Goal: Information Seeking & Learning: Learn about a topic

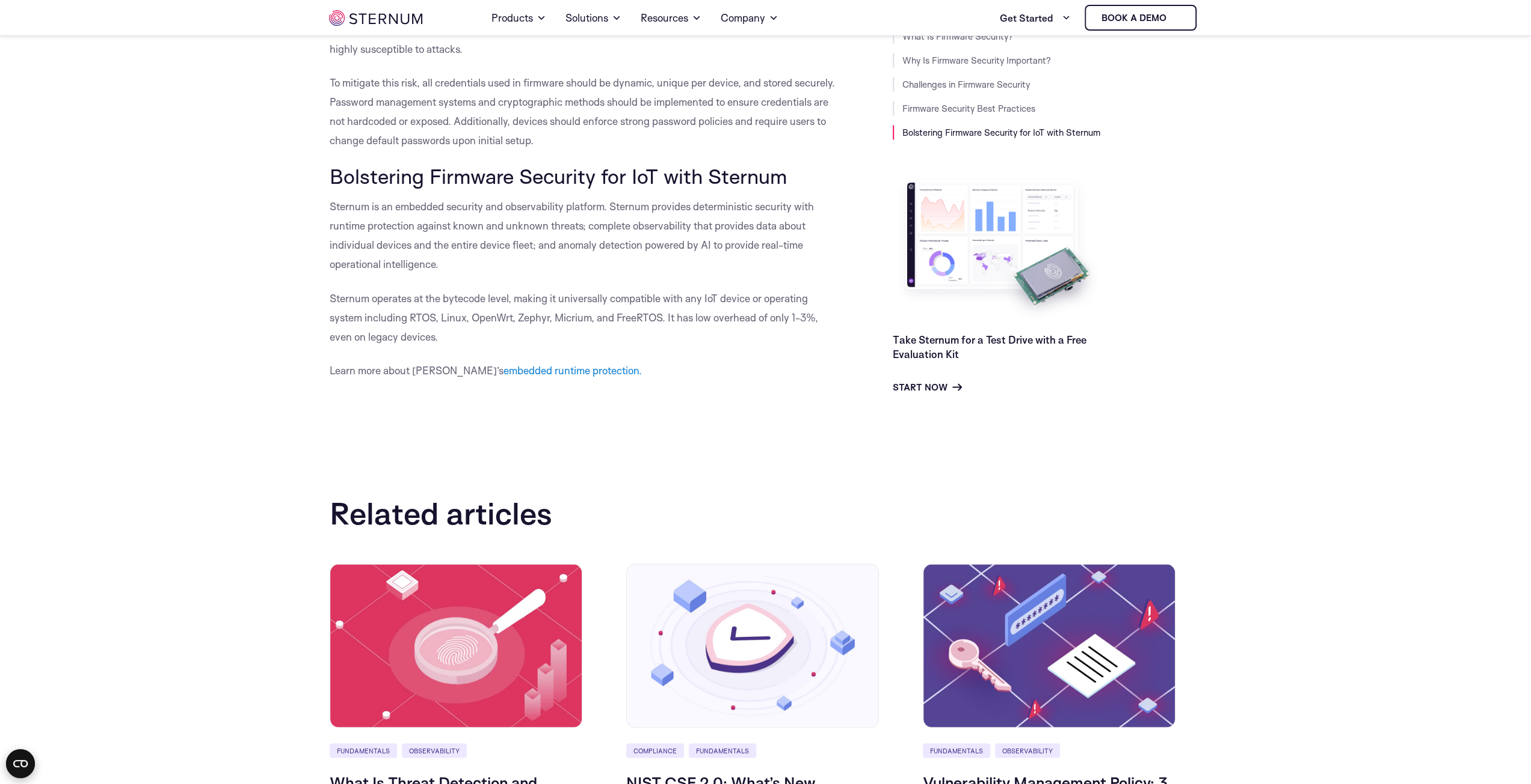
scroll to position [6603, 0]
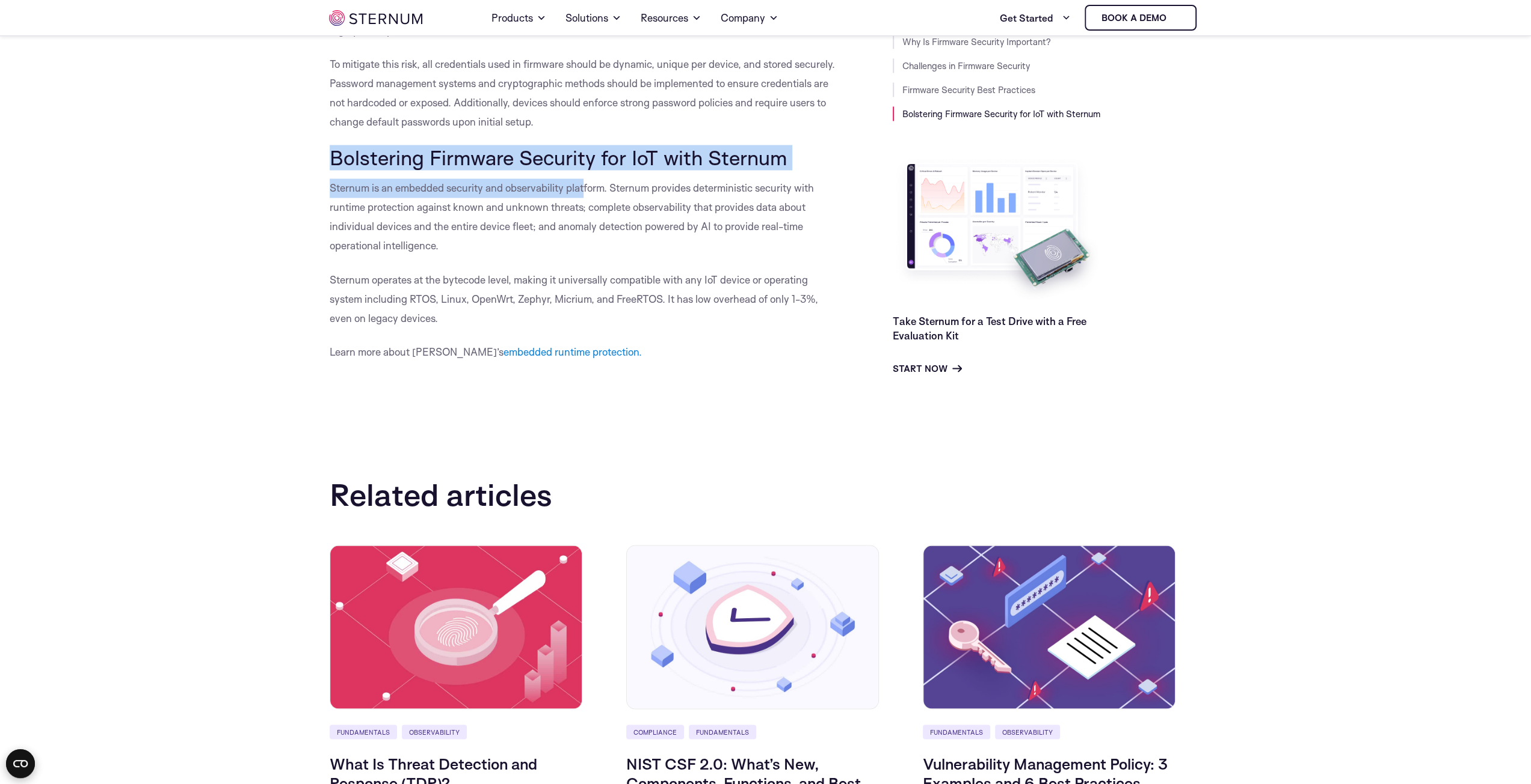
drag, startPoint x: 326, startPoint y: 162, endPoint x: 672, endPoint y: 201, distance: 348.2
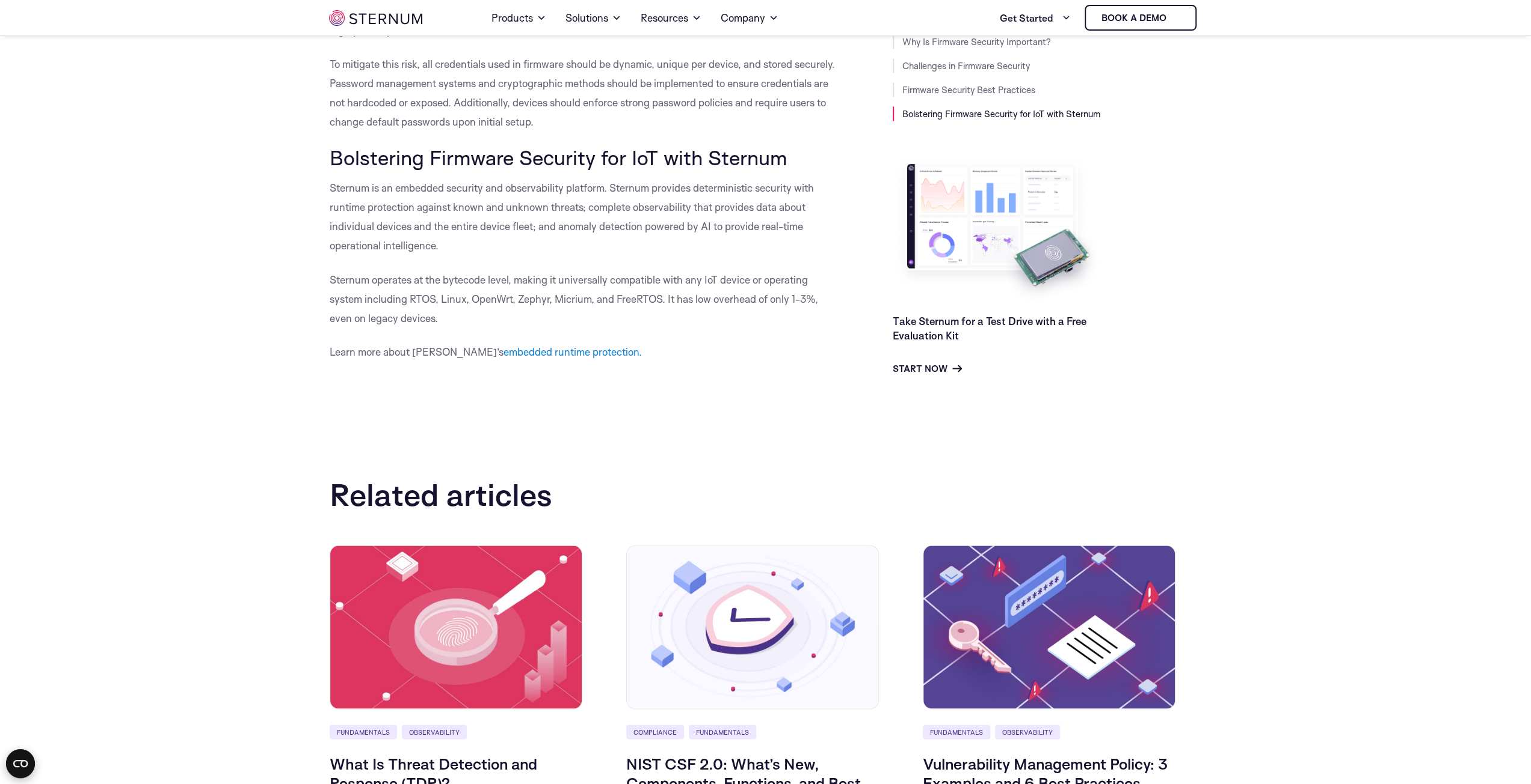
click at [705, 205] on p "Sternum is an embedded security and observability platform. Sternum provides de…" at bounding box center [583, 216] width 509 height 77
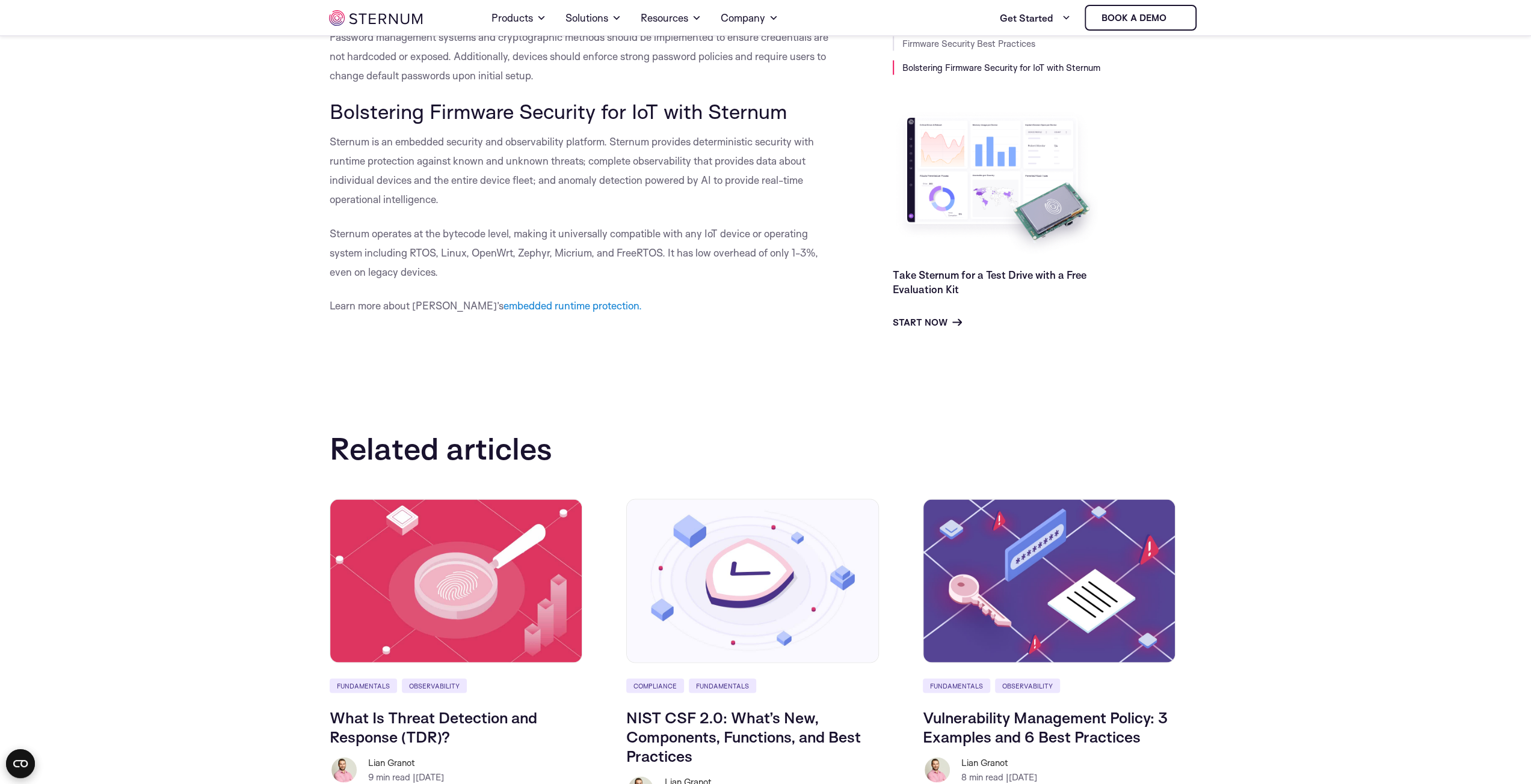
drag, startPoint x: 767, startPoint y: 241, endPoint x: 802, endPoint y: 230, distance: 36.7
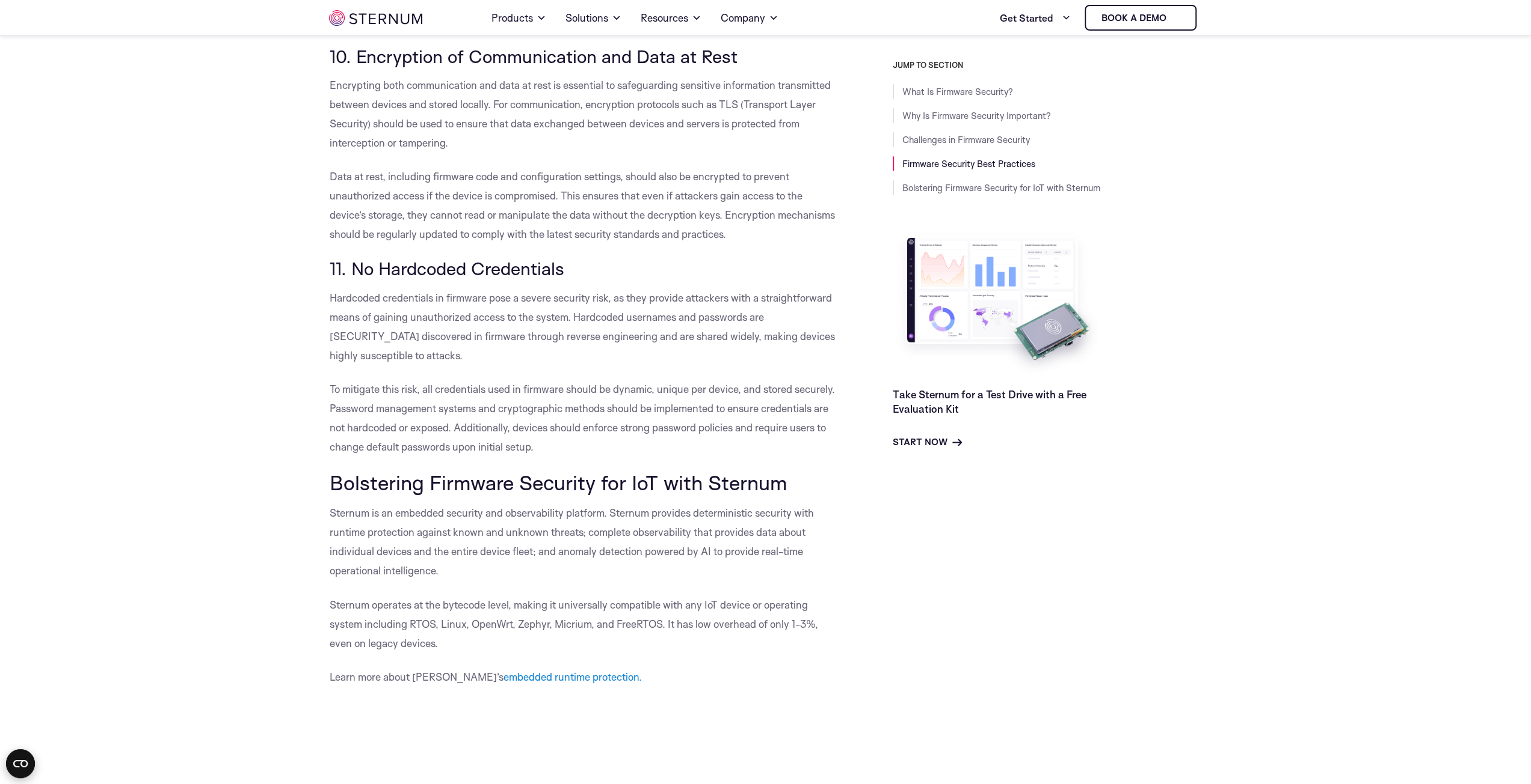
scroll to position [6268, 0]
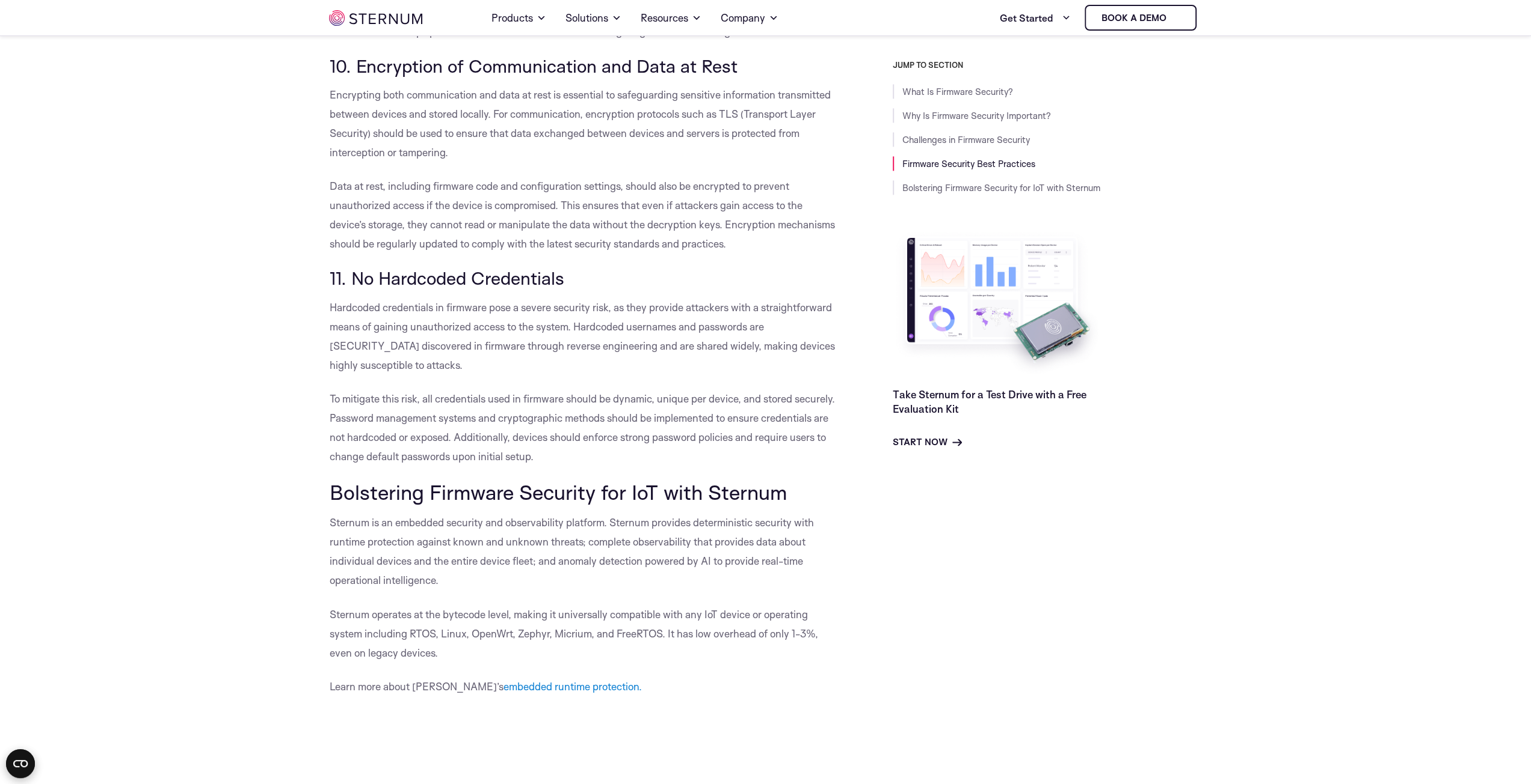
drag, startPoint x: 820, startPoint y: 321, endPoint x: 782, endPoint y: 351, distance: 48.4
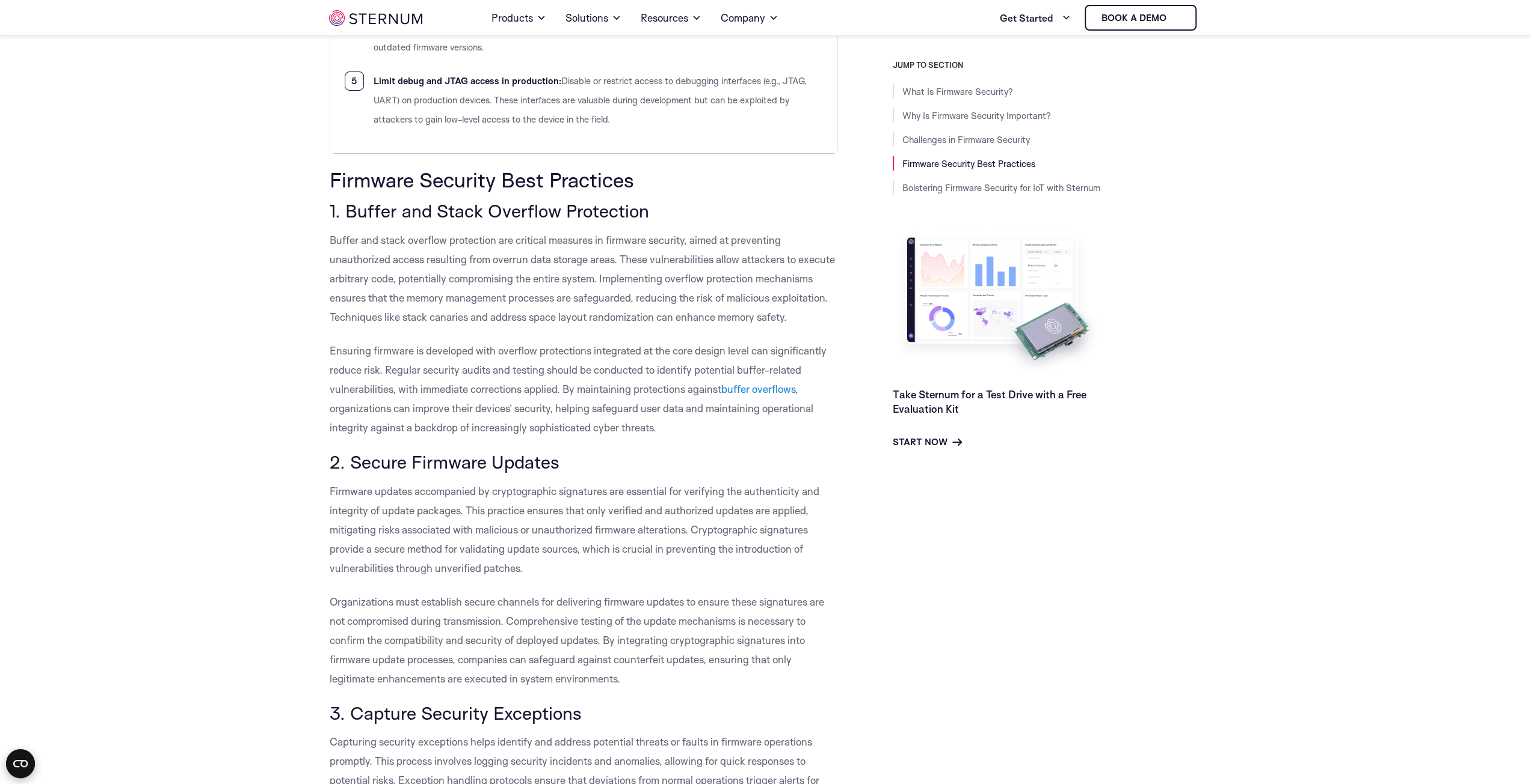
scroll to position [4165, 0]
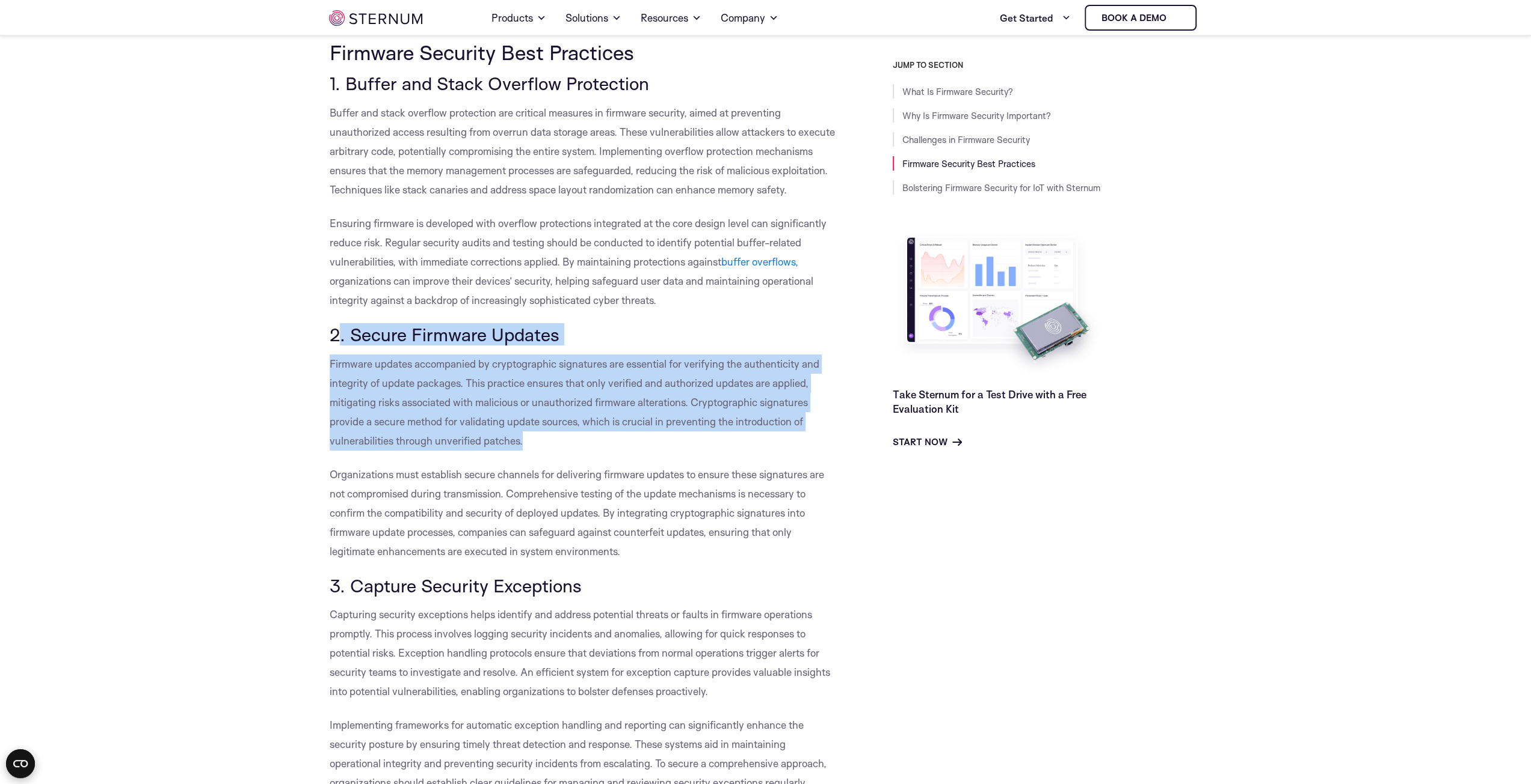
drag, startPoint x: 347, startPoint y: 338, endPoint x: 748, endPoint y: 444, distance: 414.8
click at [748, 444] on p "Firmware updates accompanied by cryptographic signatures are essential for veri…" at bounding box center [583, 402] width 509 height 97
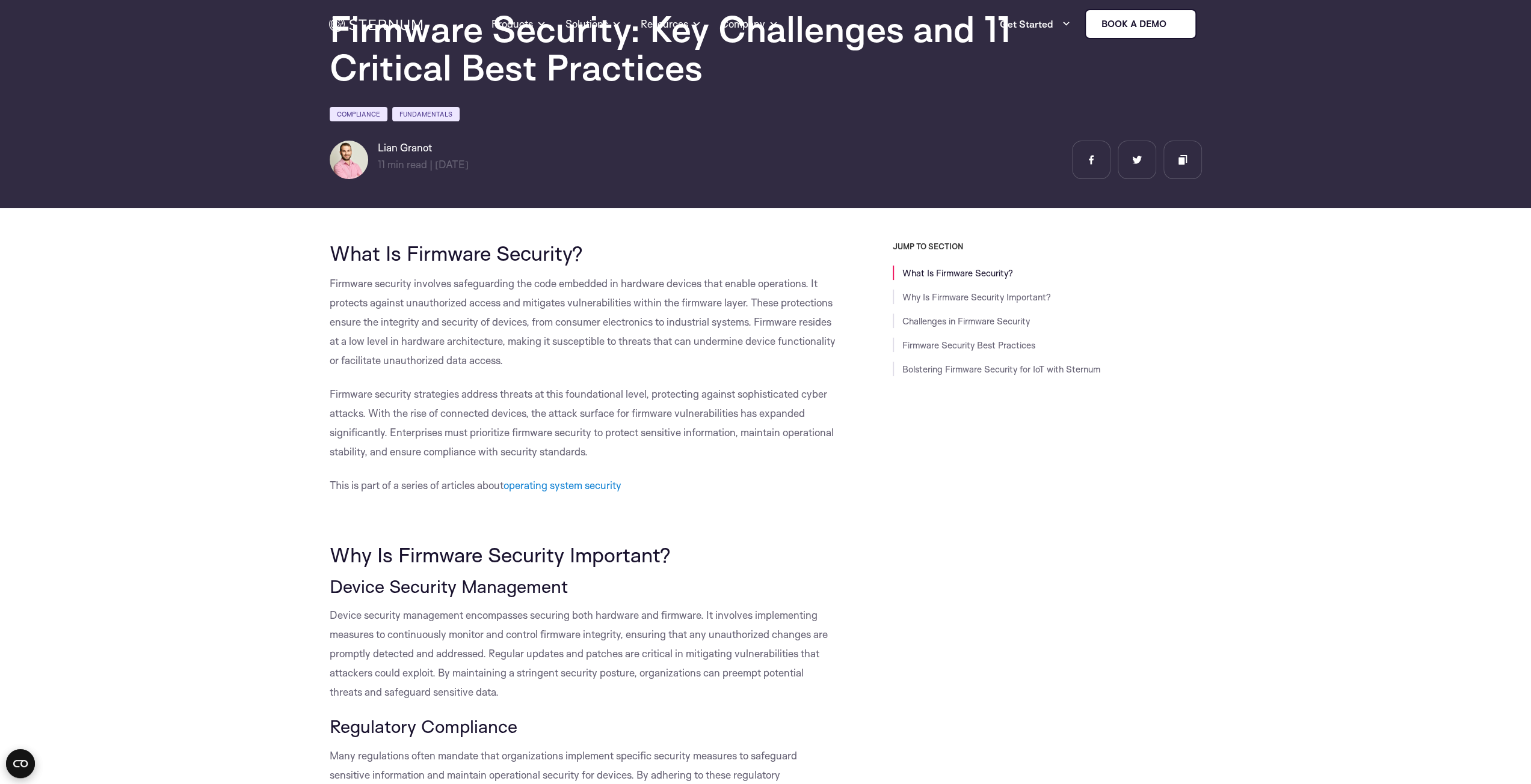
scroll to position [0, 0]
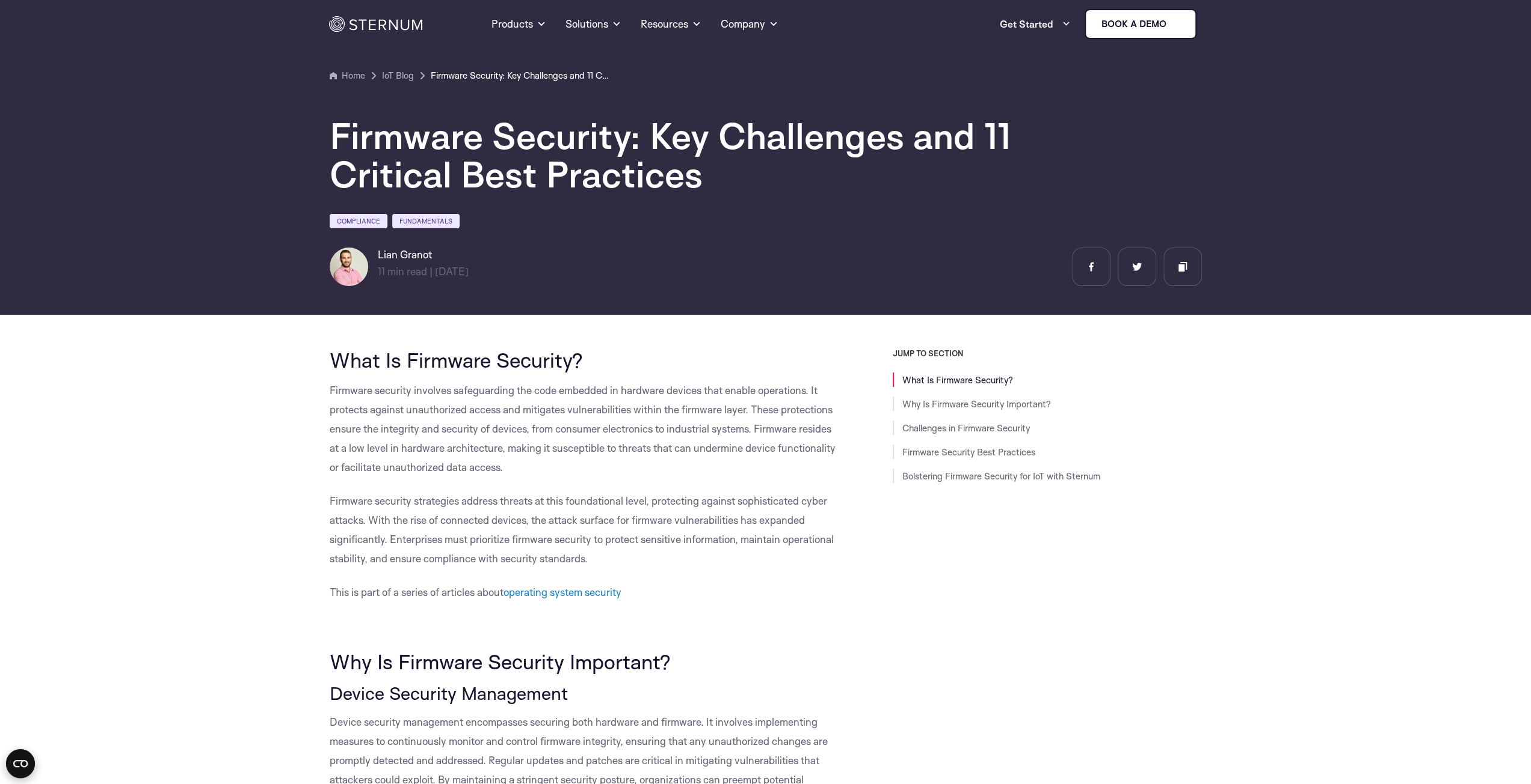
drag, startPoint x: 639, startPoint y: 443, endPoint x: 639, endPoint y: 97, distance: 346.0
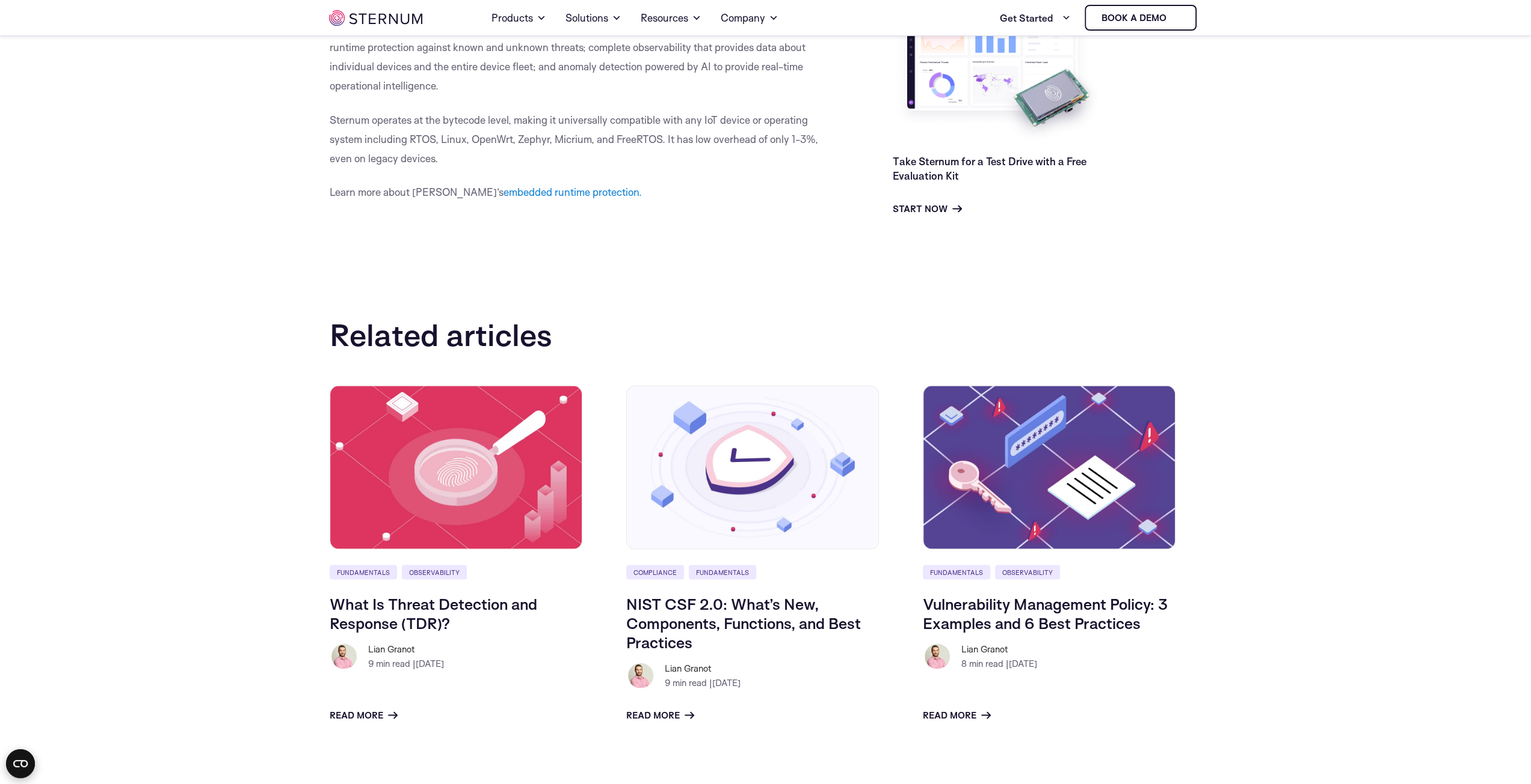
scroll to position [7307, 0]
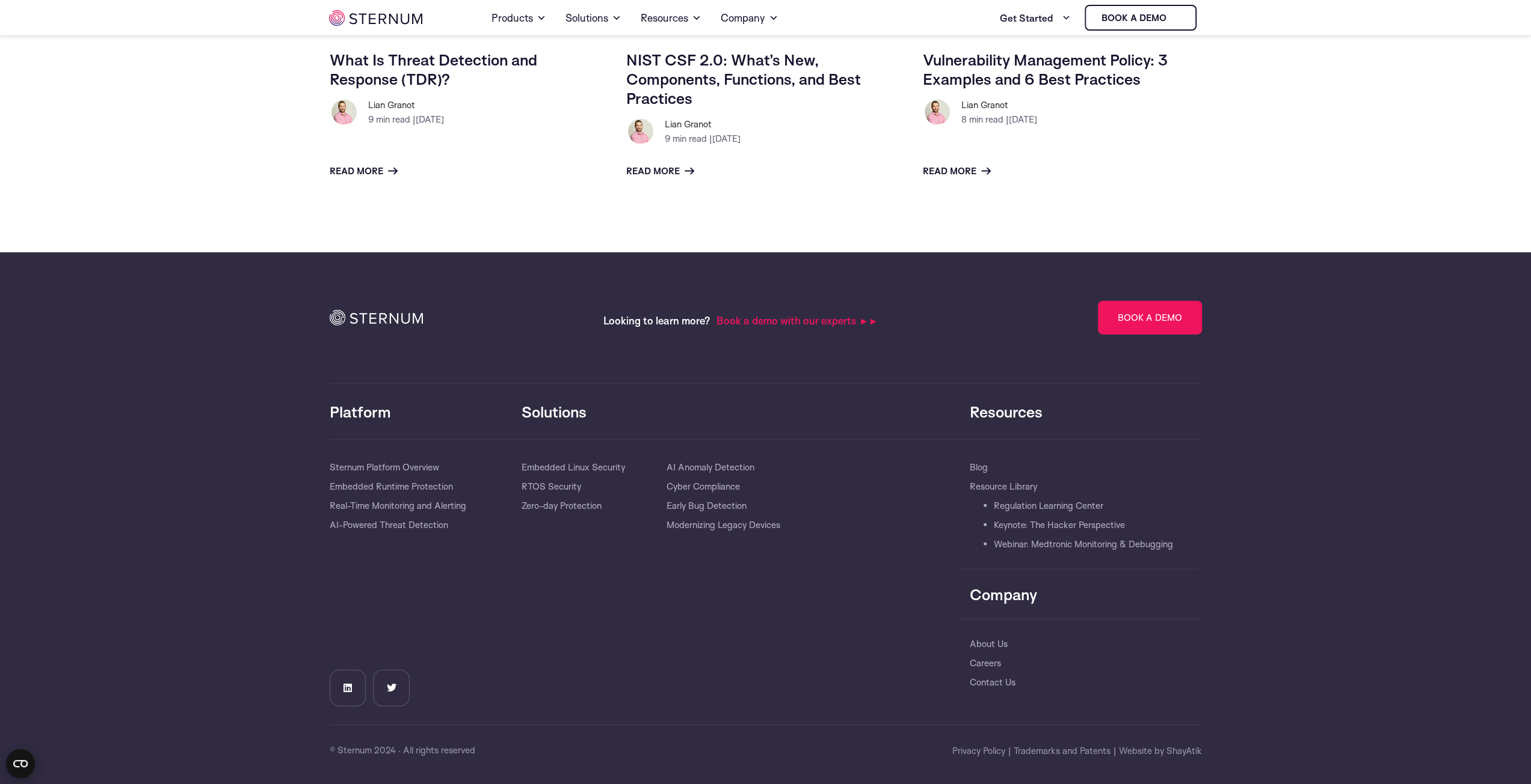
drag, startPoint x: 667, startPoint y: 169, endPoint x: 720, endPoint y: 540, distance: 374.8
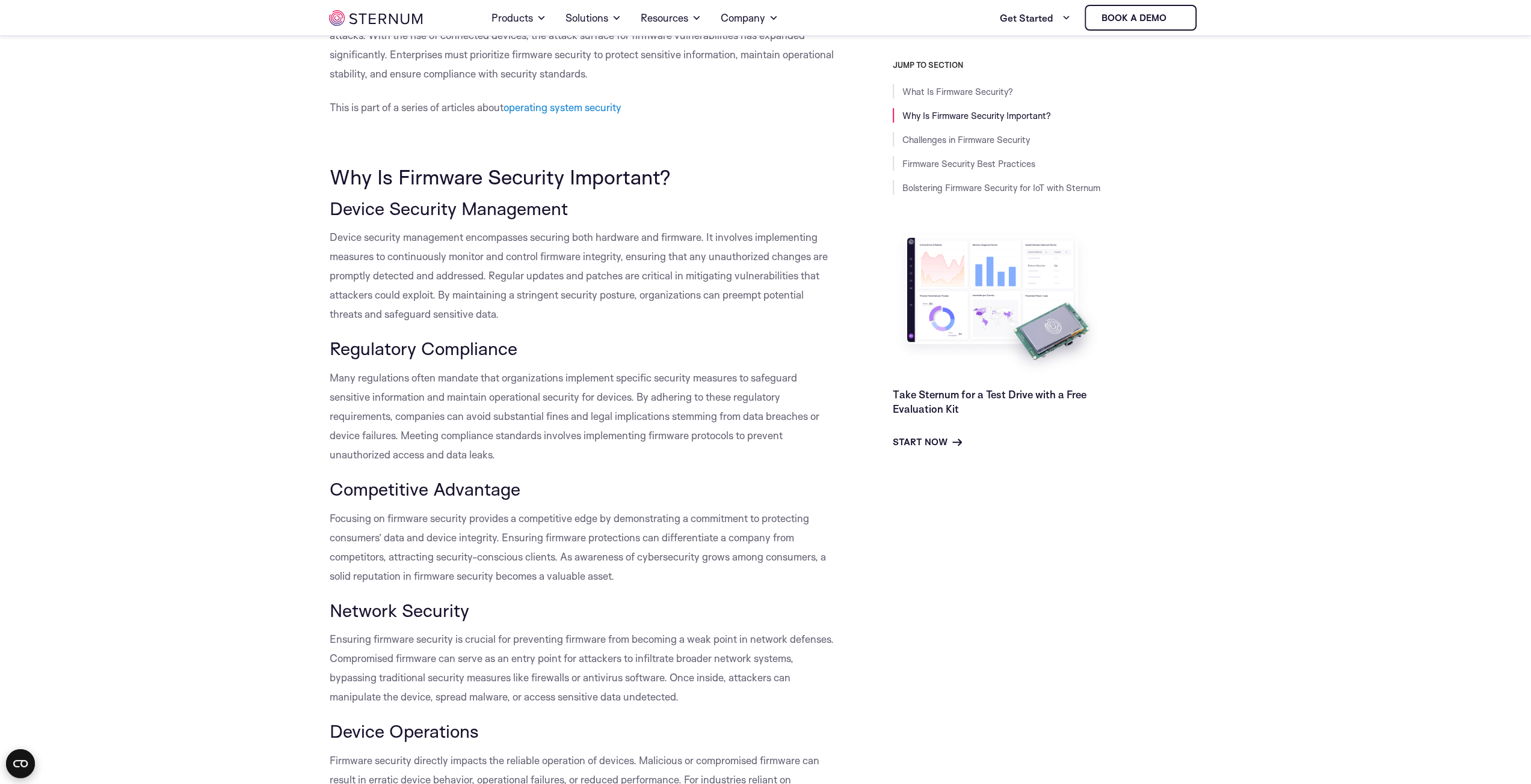
scroll to position [0, 0]
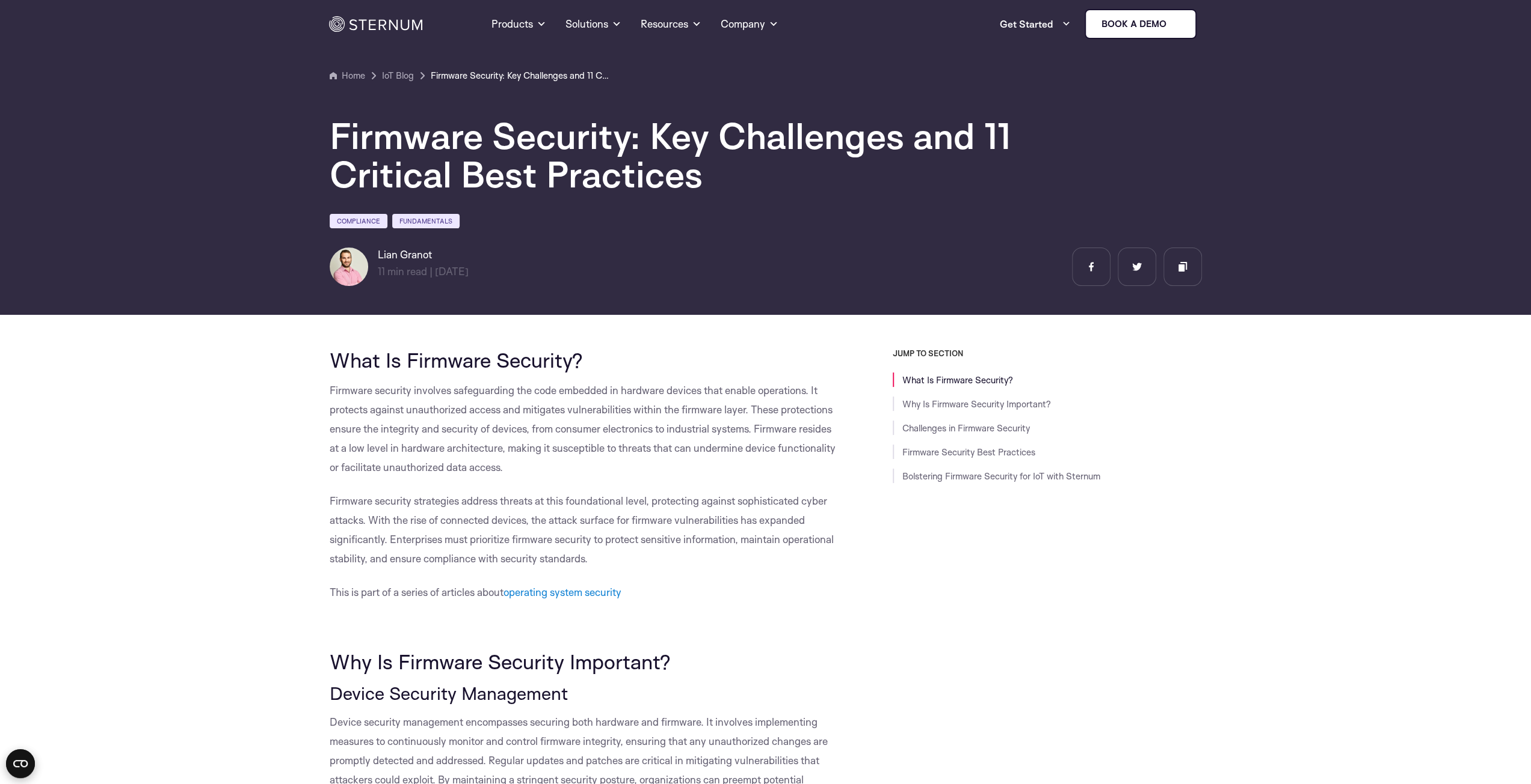
drag, startPoint x: 806, startPoint y: 375, endPoint x: 751, endPoint y: 171, distance: 211.3
drag, startPoint x: 375, startPoint y: 273, endPoint x: 496, endPoint y: 276, distance: 121.0
click at [496, 276] on div "[PERSON_NAME] 11 min read | min read | [DATE]" at bounding box center [434, 267] width 210 height 39
drag, startPoint x: 382, startPoint y: 253, endPoint x: 434, endPoint y: 255, distance: 52.0
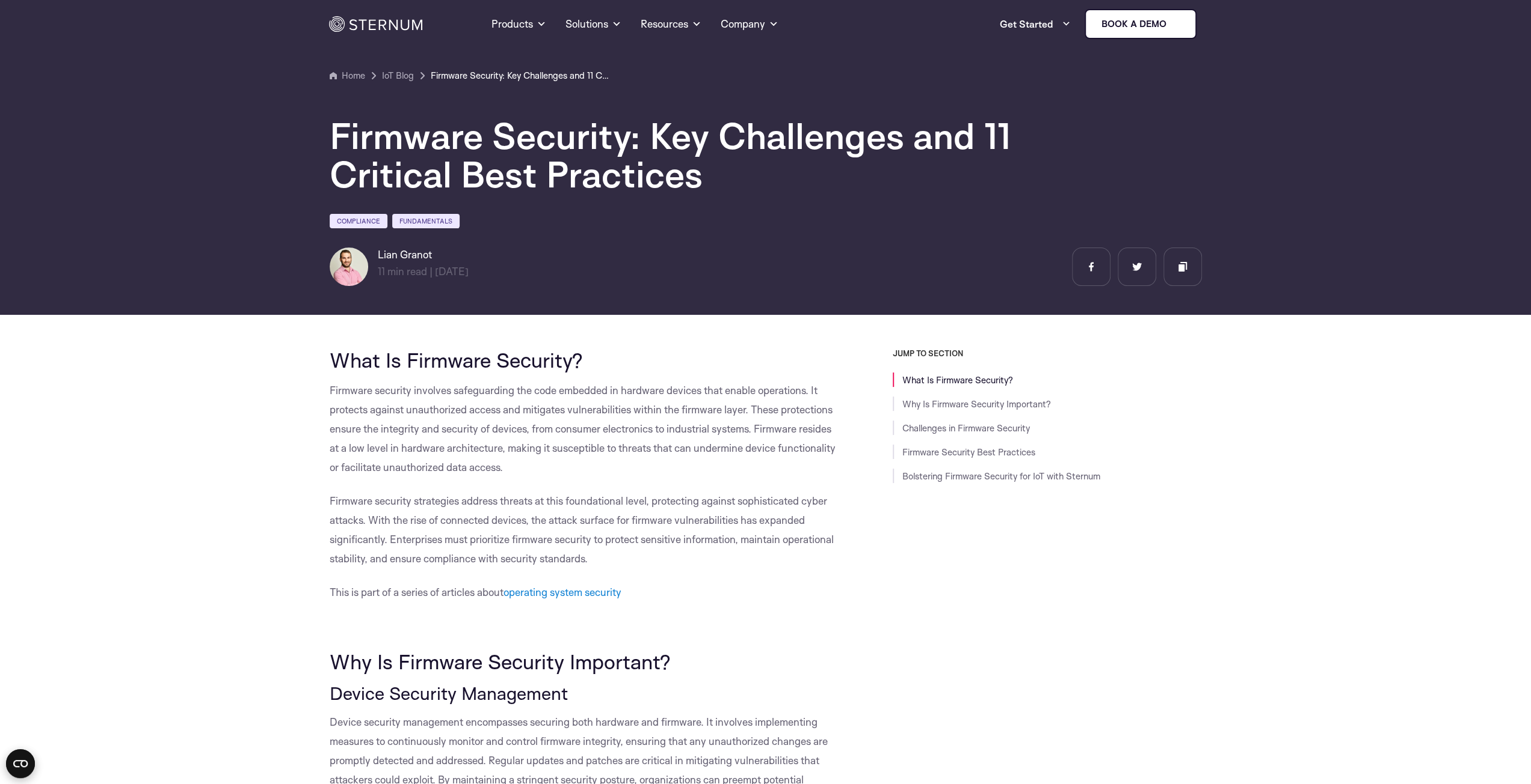
click at [434, 255] on h6 "Lian Granot" at bounding box center [422, 255] width 91 height 14
copy h6 "Lian Granot"
